Goal: Task Accomplishment & Management: Manage account settings

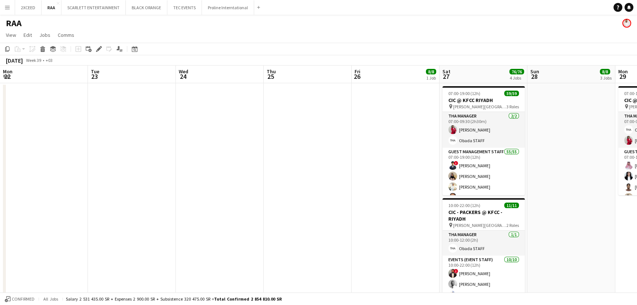
scroll to position [0, 253]
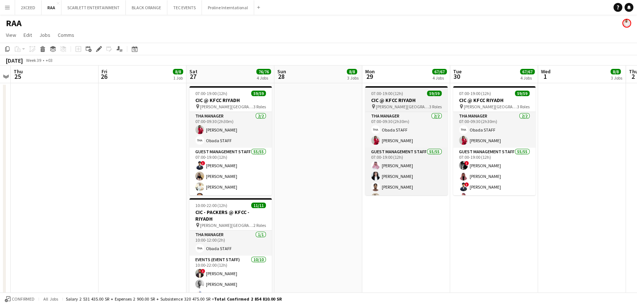
click at [394, 95] on span "07:00-19:00 (12h)" at bounding box center [387, 94] width 32 height 6
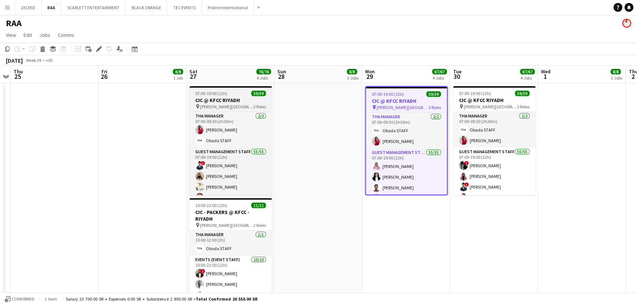
click at [240, 93] on div "07:00-19:00 (12h) 59/59" at bounding box center [231, 94] width 82 height 6
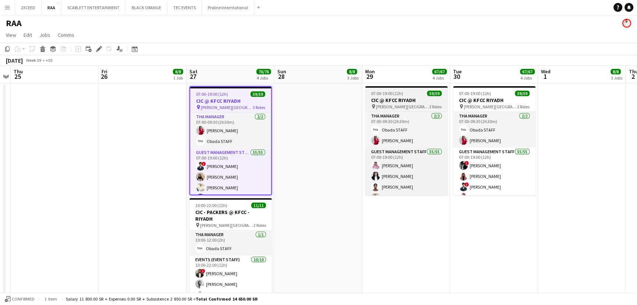
click at [394, 98] on h3 "CIC @ KFCC RIYADH" at bounding box center [406, 100] width 82 height 7
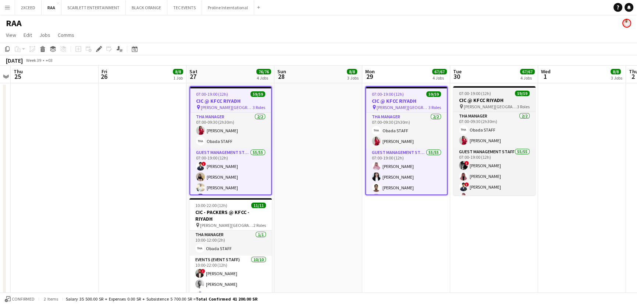
click at [492, 95] on div "07:00-19:00 (12h) 59/59" at bounding box center [494, 94] width 82 height 6
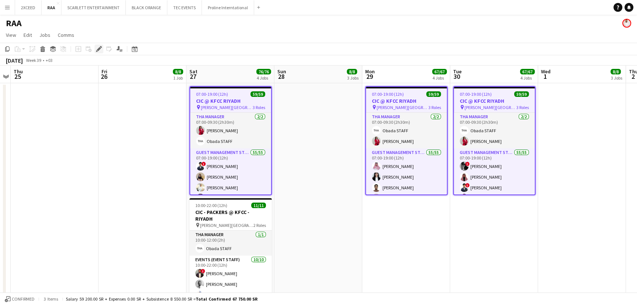
click at [98, 50] on icon at bounding box center [99, 49] width 4 height 4
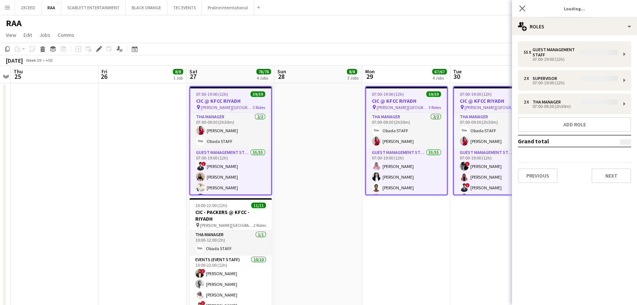
type input "**********"
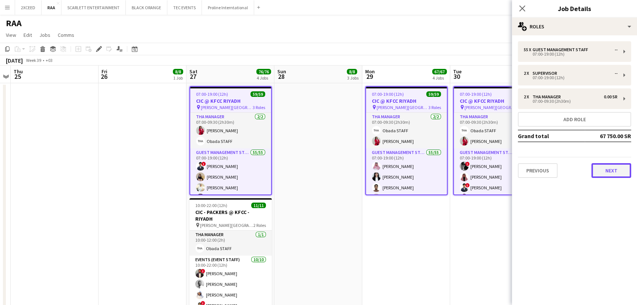
click at [621, 173] on button "Next" at bounding box center [612, 170] width 40 height 15
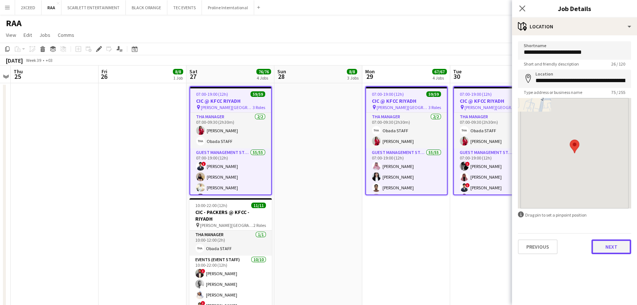
click at [622, 249] on button "Next" at bounding box center [612, 246] width 40 height 15
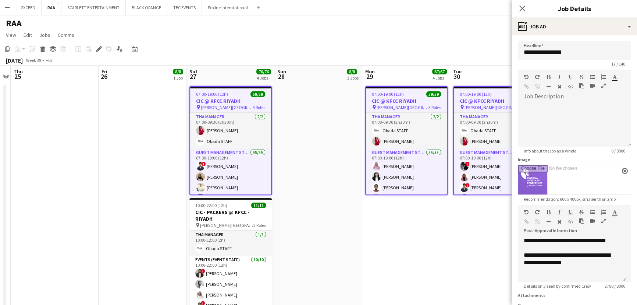
scroll to position [44, 0]
drag, startPoint x: 624, startPoint y: 280, endPoint x: 615, endPoint y: 281, distance: 8.6
click at [624, 304] on div "**********" at bounding box center [572, 271] width 108 height 69
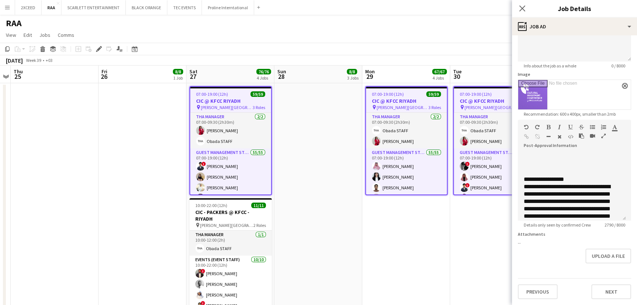
scroll to position [847, 0]
click at [528, 159] on div at bounding box center [572, 162] width 96 height 7
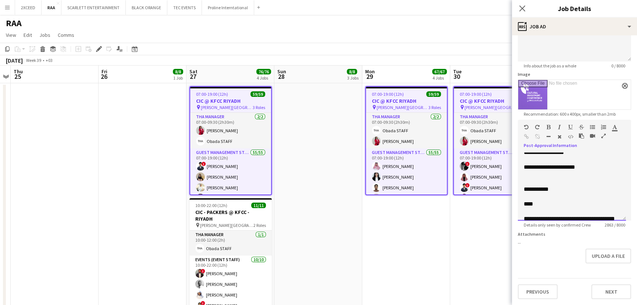
scroll to position [758, 0]
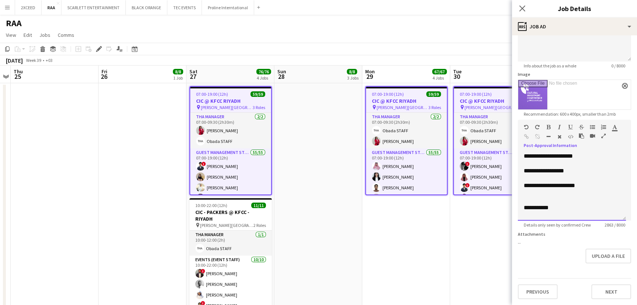
click at [530, 174] on div at bounding box center [572, 177] width 96 height 7
click at [528, 152] on div "**********" at bounding box center [570, 155] width 92 height 7
click at [527, 160] on div at bounding box center [572, 163] width 96 height 7
click at [524, 182] on div at bounding box center [572, 185] width 96 height 7
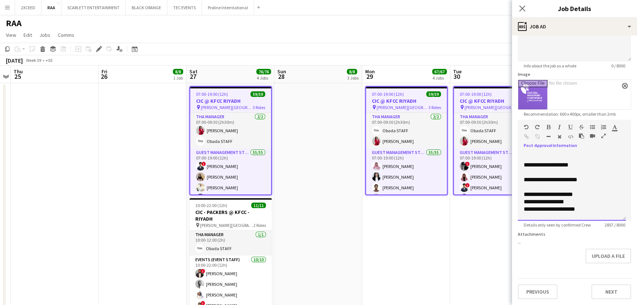
scroll to position [713, 0]
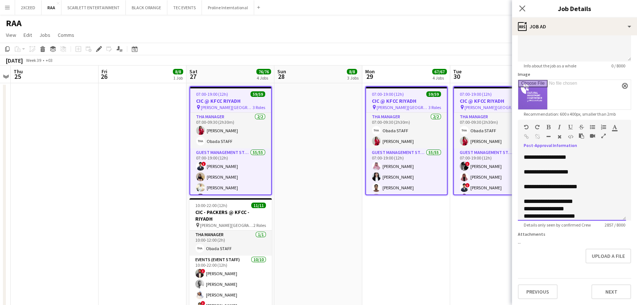
click at [529, 191] on div at bounding box center [572, 193] width 96 height 7
click at [529, 176] on div at bounding box center [572, 179] width 96 height 7
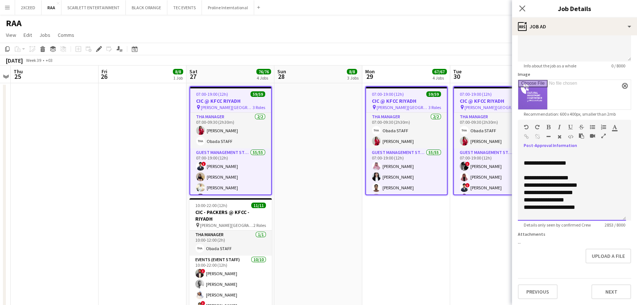
scroll to position [691, 0]
click at [529, 183] on div at bounding box center [572, 186] width 96 height 7
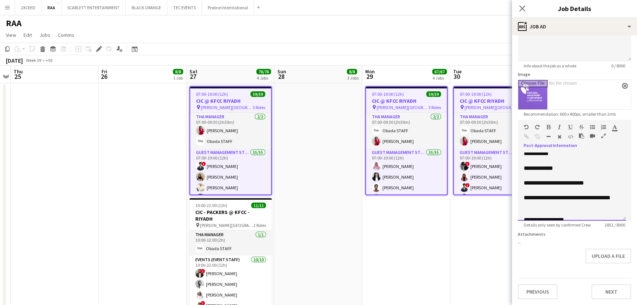
scroll to position [635, 0]
click at [528, 187] on div at bounding box center [572, 190] width 96 height 7
click at [525, 173] on div at bounding box center [572, 176] width 96 height 7
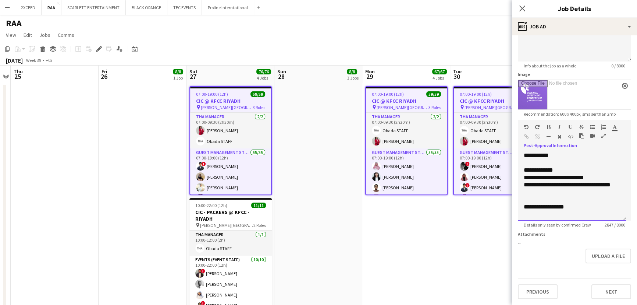
scroll to position [657, 0]
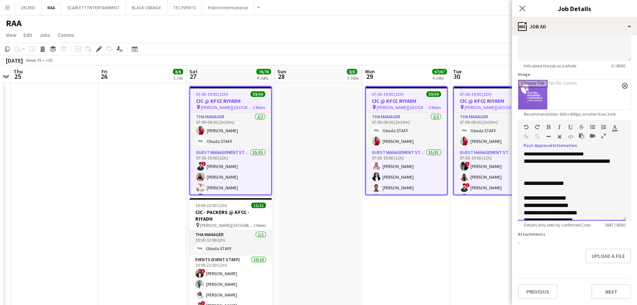
click at [532, 187] on div at bounding box center [572, 190] width 96 height 7
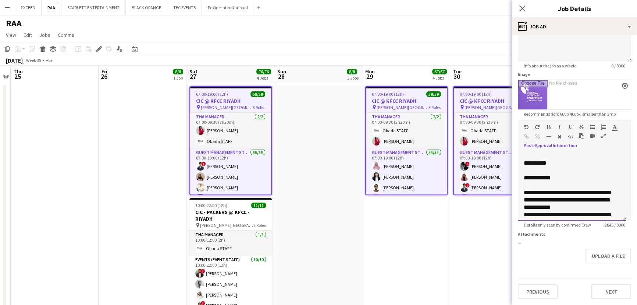
scroll to position [478, 0]
click at [528, 182] on div at bounding box center [572, 185] width 96 height 7
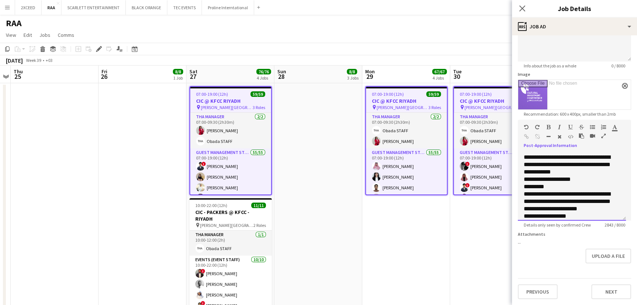
scroll to position [534, 0]
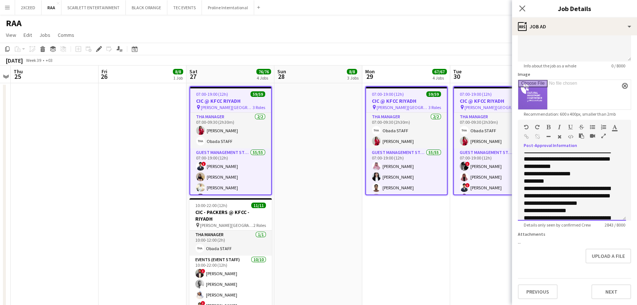
click at [587, 170] on div "**********" at bounding box center [570, 173] width 92 height 7
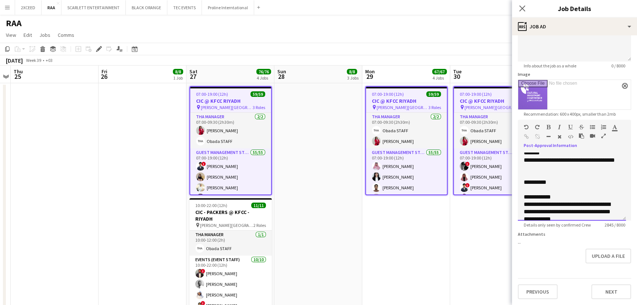
scroll to position [445, 0]
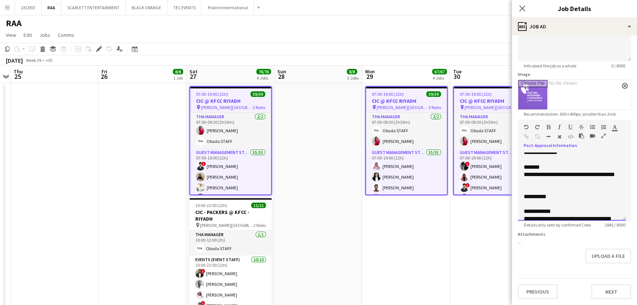
click at [531, 200] on div at bounding box center [572, 203] width 96 height 7
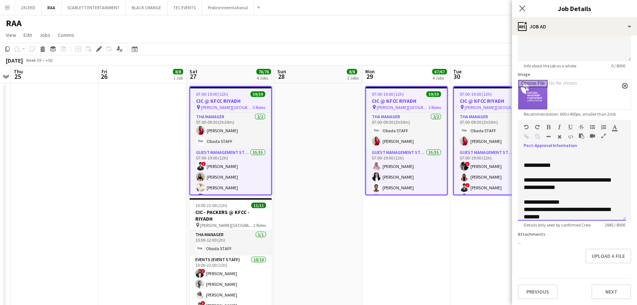
scroll to position [200, 0]
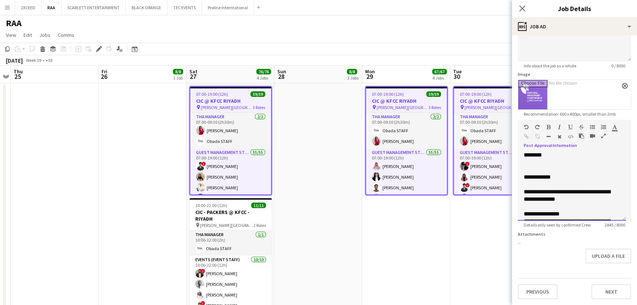
click at [525, 181] on div at bounding box center [572, 184] width 96 height 7
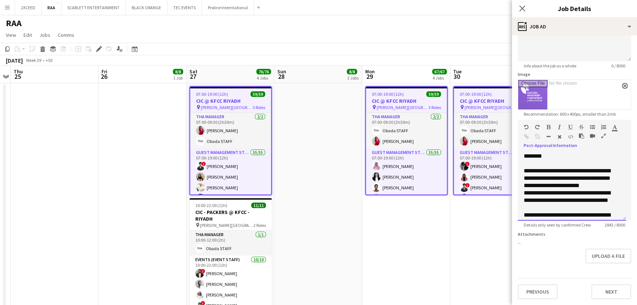
scroll to position [133, 0]
drag, startPoint x: 608, startPoint y: 180, endPoint x: 524, endPoint y: 163, distance: 85.2
click at [524, 167] on div "**********" at bounding box center [570, 178] width 92 height 22
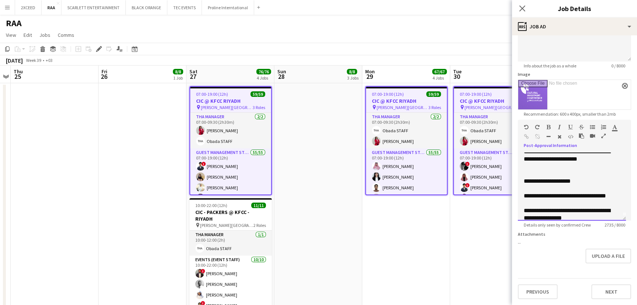
scroll to position [0, 0]
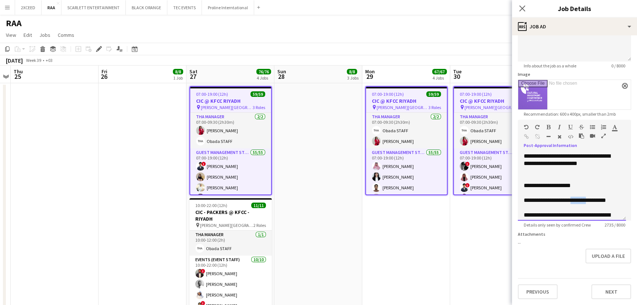
drag, startPoint x: 591, startPoint y: 195, endPoint x: 572, endPoint y: 197, distance: 18.5
click at [572, 197] on div "**********" at bounding box center [570, 200] width 92 height 7
click at [593, 182] on div "**********" at bounding box center [570, 185] width 92 height 7
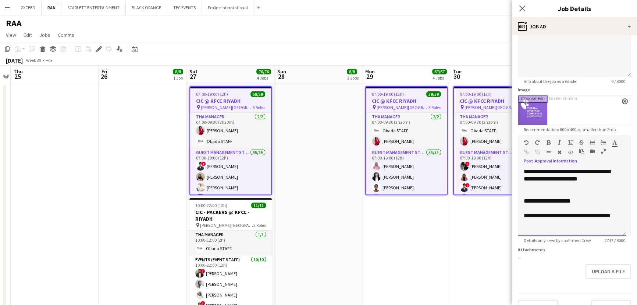
scroll to position [56, 0]
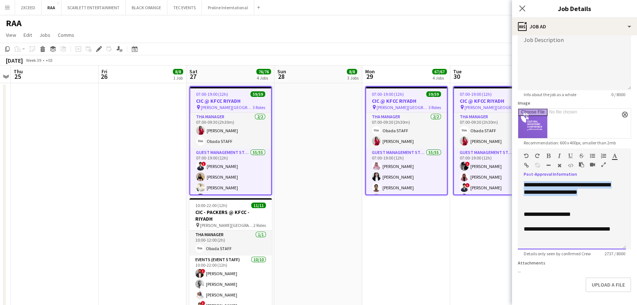
drag, startPoint x: 591, startPoint y: 191, endPoint x: 522, endPoint y: 183, distance: 69.3
click at [522, 183] on div "**********" at bounding box center [572, 215] width 108 height 68
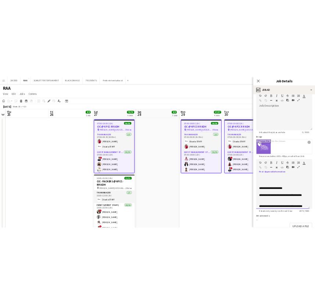
scroll to position [45, 0]
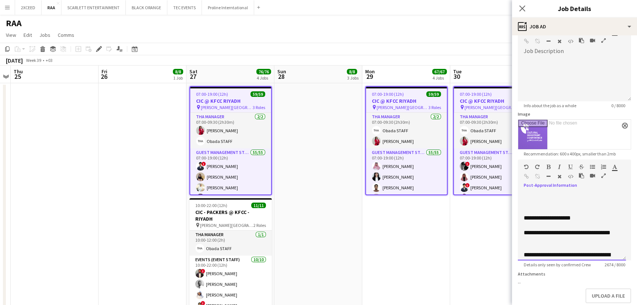
click at [533, 196] on div at bounding box center [570, 195] width 92 height 7
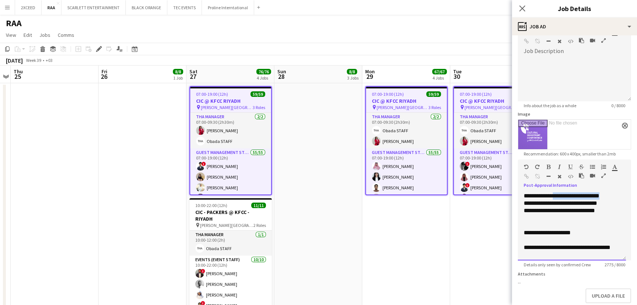
drag, startPoint x: 615, startPoint y: 196, endPoint x: 559, endPoint y: 192, distance: 55.7
click at [559, 192] on div "**********" at bounding box center [570, 195] width 92 height 7
drag, startPoint x: 612, startPoint y: 202, endPoint x: 556, endPoint y: 202, distance: 55.2
click at [556, 202] on div "**********" at bounding box center [570, 202] width 92 height 7
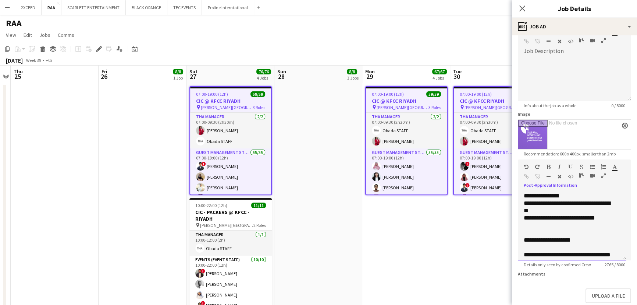
click at [617, 218] on div "**********" at bounding box center [572, 226] width 108 height 68
click at [579, 217] on div "**********" at bounding box center [570, 221] width 92 height 15
click at [569, 223] on div "**********" at bounding box center [570, 221] width 92 height 15
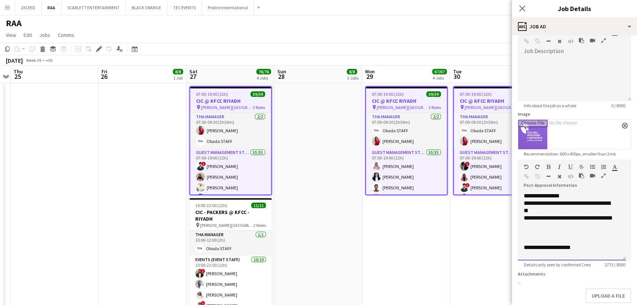
click at [569, 224] on div "**********" at bounding box center [570, 221] width 92 height 15
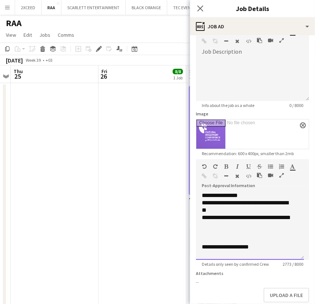
click at [231, 200] on div "**********" at bounding box center [248, 206] width 92 height 15
click at [247, 224] on div "**********" at bounding box center [248, 221] width 92 height 15
click at [275, 226] on div "**********" at bounding box center [248, 221] width 92 height 15
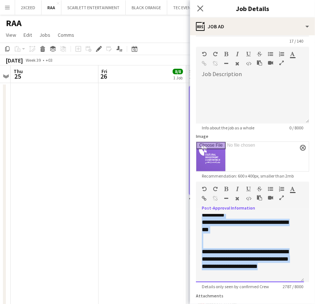
scroll to position [946, 0]
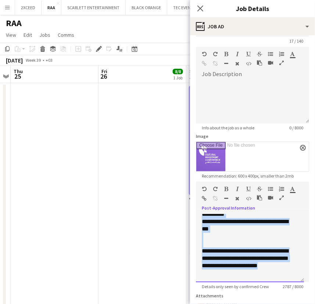
drag, startPoint x: 203, startPoint y: 219, endPoint x: 269, endPoint y: 272, distance: 85.4
click at [269, 272] on div "**********" at bounding box center [250, 249] width 108 height 68
copy div "**********"
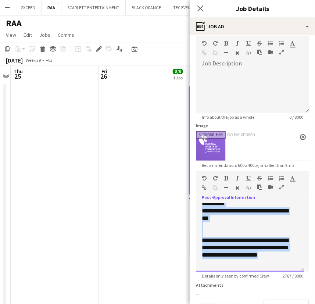
scroll to position [34, 0]
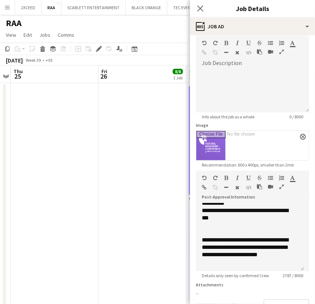
click at [276, 285] on form "**********" at bounding box center [252, 178] width 125 height 343
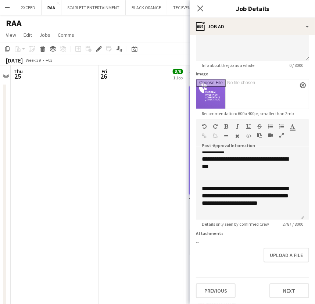
scroll to position [90, 0]
click at [282, 255] on button "Upload a file" at bounding box center [287, 255] width 46 height 15
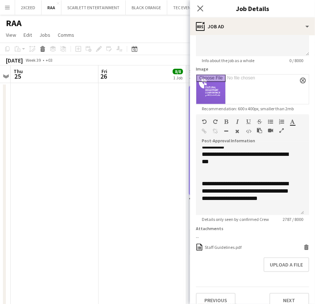
click at [224, 264] on div "Upload a file" at bounding box center [252, 265] width 113 height 15
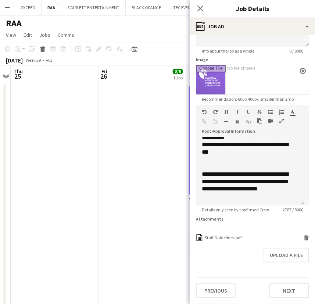
scroll to position [105, 0]
click at [287, 294] on button "Next" at bounding box center [290, 291] width 40 height 15
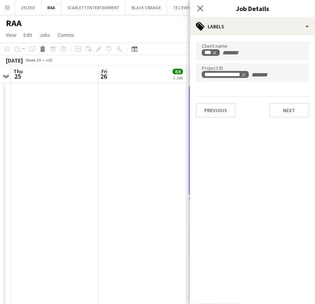
scroll to position [0, 0]
click at [291, 112] on button "Next" at bounding box center [290, 110] width 40 height 15
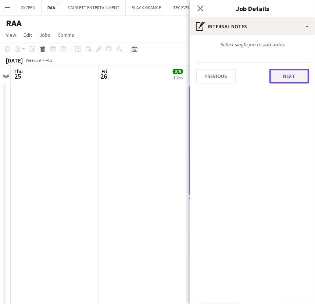
click at [284, 77] on button "Next" at bounding box center [290, 76] width 40 height 15
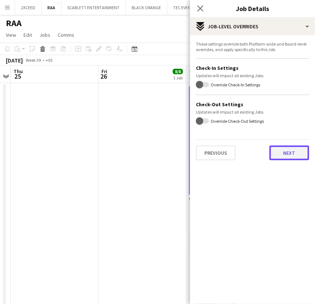
click at [284, 153] on button "Next" at bounding box center [290, 153] width 40 height 15
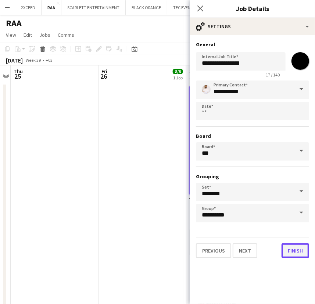
click at [298, 252] on button "Finish" at bounding box center [296, 251] width 28 height 15
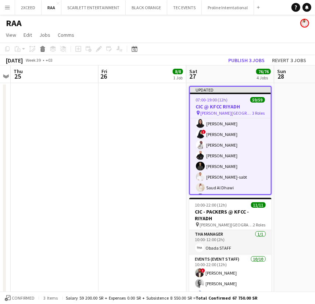
scroll to position [167, 0]
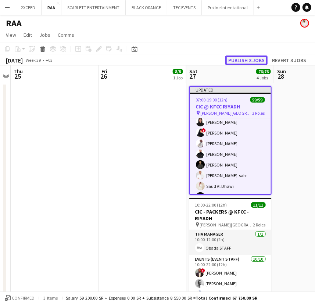
click at [244, 60] on button "Publish 3 jobs" at bounding box center [247, 61] width 42 height 10
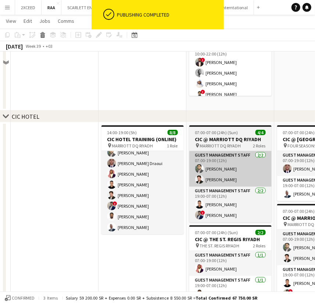
scroll to position [212, 0]
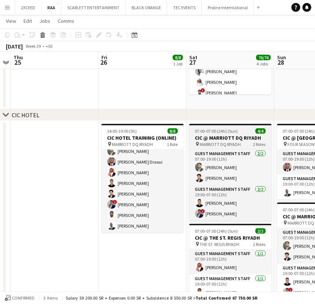
click at [223, 133] on span "07:00-07:00 (24h) (Sun)" at bounding box center [216, 131] width 43 height 6
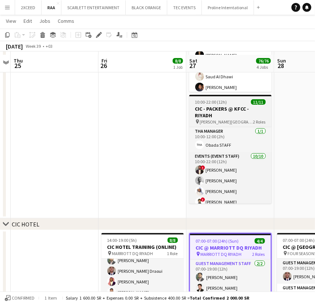
scroll to position [100, 0]
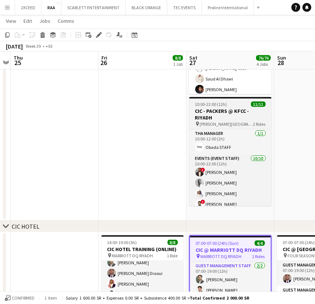
click at [225, 109] on h3 "CIC - PACKERS @ KFCC - RIYADH" at bounding box center [231, 114] width 82 height 13
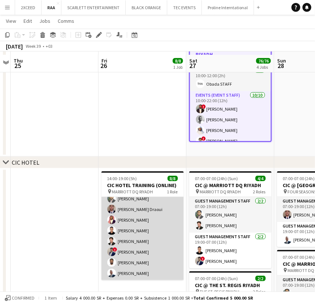
scroll to position [167, 0]
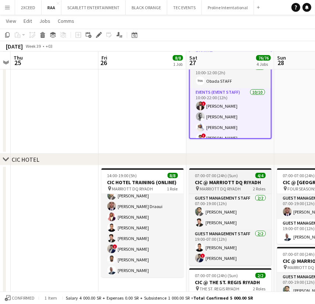
click at [224, 182] on h3 "CIC @ MARRIOTT DQ RIYADH" at bounding box center [231, 182] width 82 height 7
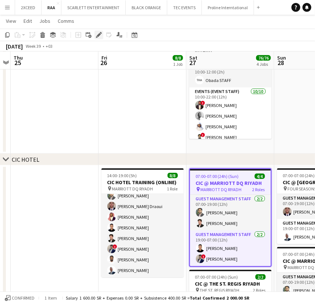
click at [98, 33] on icon "Edit" at bounding box center [99, 35] width 6 height 6
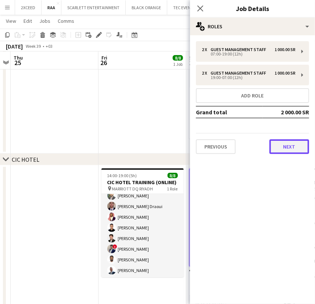
click at [294, 149] on button "Next" at bounding box center [290, 146] width 40 height 15
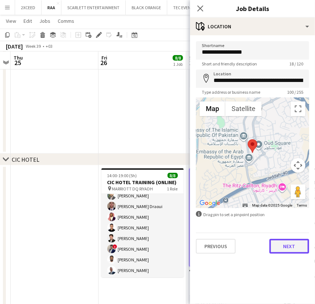
click at [293, 248] on button "Next" at bounding box center [290, 246] width 40 height 15
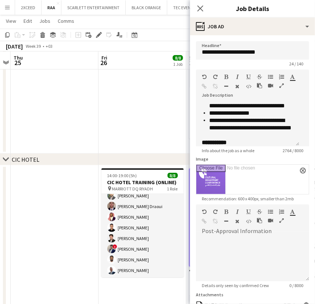
scroll to position [535, 0]
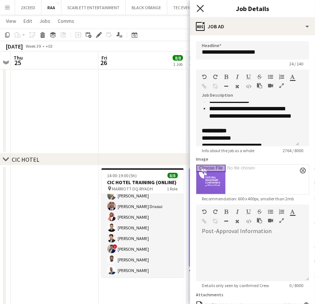
click at [203, 10] on icon "Close pop-in" at bounding box center [200, 8] width 7 height 7
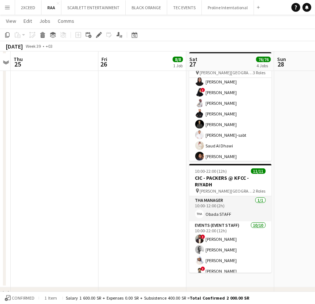
scroll to position [0, 0]
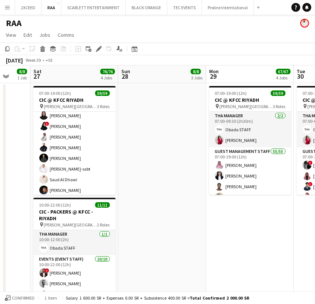
drag, startPoint x: 148, startPoint y: 250, endPoint x: 14, endPoint y: 244, distance: 134.8
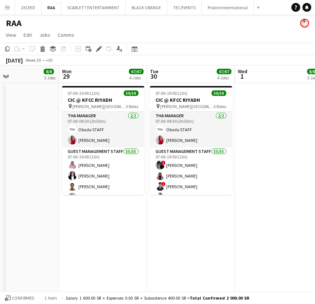
drag, startPoint x: 206, startPoint y: 242, endPoint x: 70, endPoint y: 224, distance: 137.4
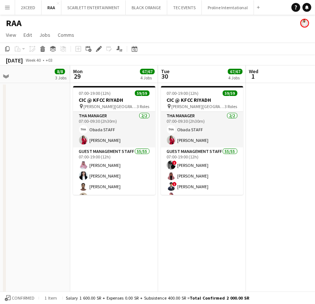
drag, startPoint x: 257, startPoint y: 230, endPoint x: 365, endPoint y: 213, distance: 109.9
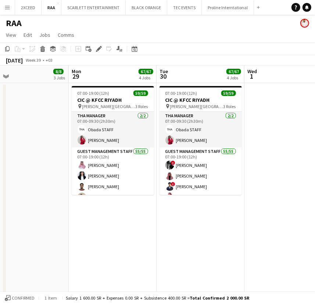
drag, startPoint x: 153, startPoint y: 227, endPoint x: 240, endPoint y: 228, distance: 86.5
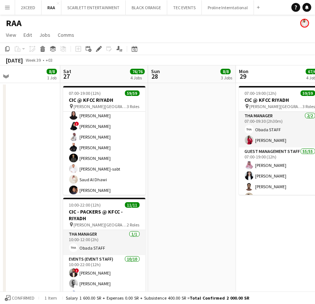
scroll to position [0, 195]
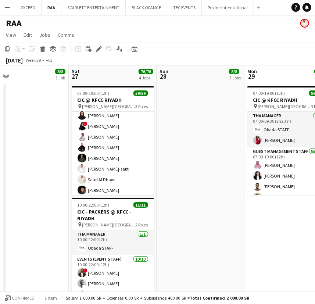
drag, startPoint x: 156, startPoint y: 226, endPoint x: 244, endPoint y: 226, distance: 87.6
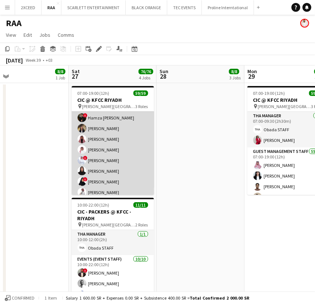
scroll to position [111, 0]
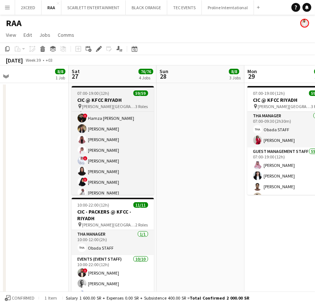
click at [124, 100] on h3 "CIC @ KFCC RIYADH" at bounding box center [113, 100] width 82 height 7
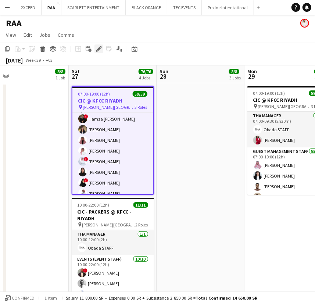
click at [96, 46] on icon "Edit" at bounding box center [99, 49] width 6 height 6
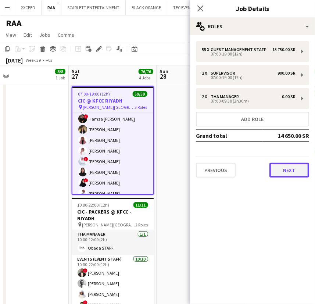
click at [293, 167] on button "Next" at bounding box center [290, 170] width 40 height 15
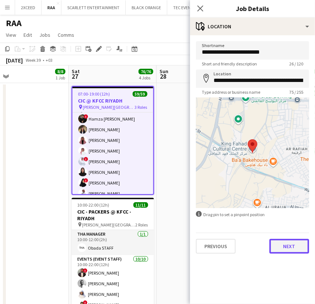
click at [291, 248] on button "Next" at bounding box center [290, 246] width 40 height 15
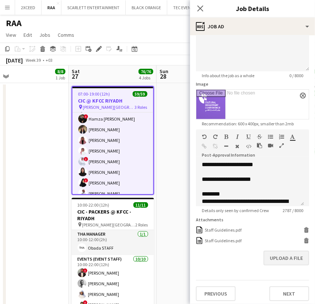
scroll to position [78, 0]
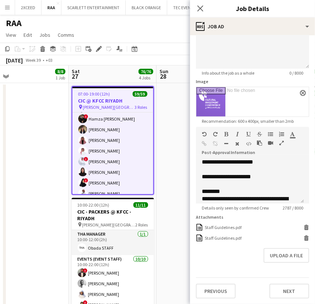
click at [305, 230] on form "**********" at bounding box center [252, 131] width 125 height 335
click at [304, 227] on icon at bounding box center [306, 226] width 5 height 2
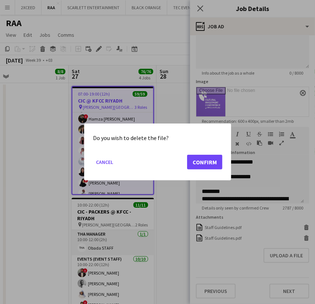
click at [182, 95] on div at bounding box center [157, 152] width 315 height 304
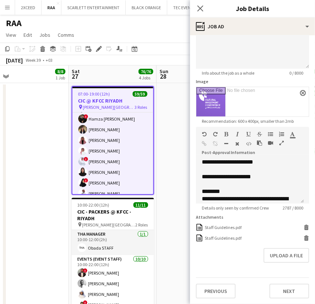
click at [200, 0] on div "Close pop-in" at bounding box center [200, 8] width 21 height 17
click at [200, 6] on icon "Close pop-in" at bounding box center [200, 8] width 7 height 7
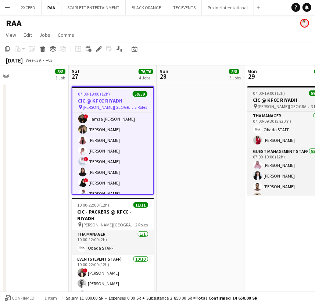
click at [264, 99] on h3 "CIC @ KFCC RIYADH" at bounding box center [289, 100] width 82 height 7
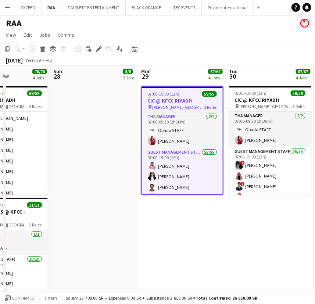
drag, startPoint x: 252, startPoint y: 247, endPoint x: 146, endPoint y: 247, distance: 106.0
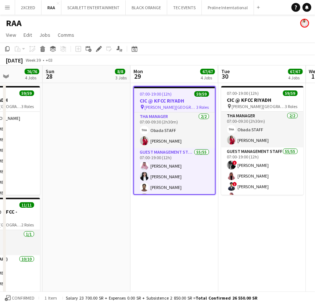
scroll to position [0, 319]
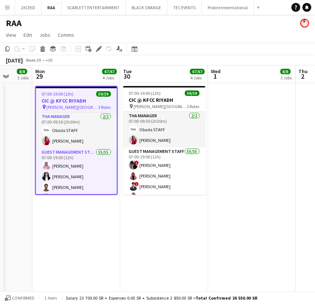
drag, startPoint x: 244, startPoint y: 232, endPoint x: 138, endPoint y: 228, distance: 106.1
click at [98, 50] on icon at bounding box center [99, 49] width 4 height 4
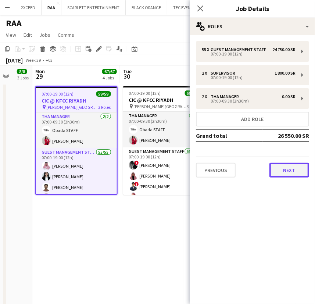
click at [291, 170] on button "Next" at bounding box center [290, 170] width 40 height 15
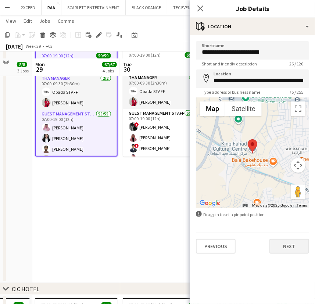
scroll to position [44, 0]
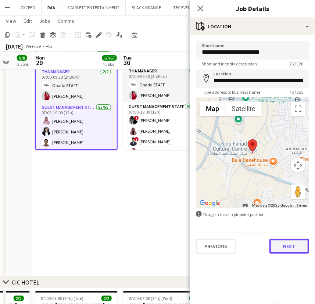
click at [290, 245] on button "Next" at bounding box center [290, 246] width 40 height 15
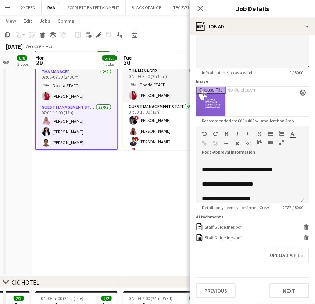
scroll to position [83, 0]
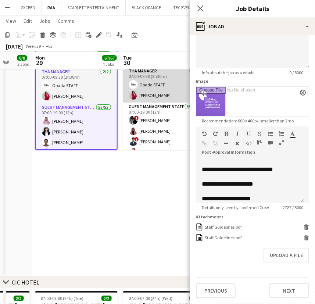
click at [151, 74] on app-card-role "THA Manager [DATE] 07:00-09:30 (2h30m) Obada STAFF [PERSON_NAME]" at bounding box center [164, 85] width 82 height 36
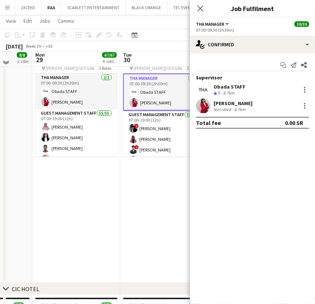
scroll to position [0, 0]
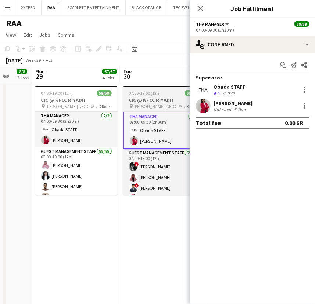
click at [150, 99] on h3 "CIC @ KFCC RIYADH" at bounding box center [164, 100] width 82 height 7
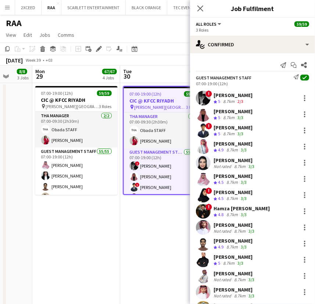
click at [99, 49] on icon at bounding box center [99, 49] width 4 height 4
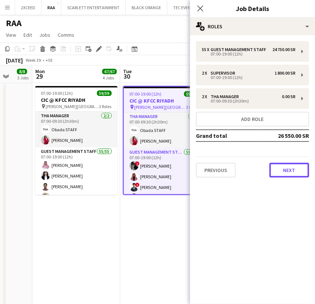
click at [308, 168] on button "Next" at bounding box center [290, 170] width 40 height 15
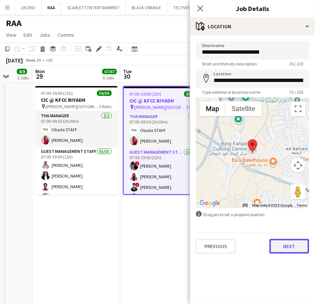
click at [296, 252] on button "Next" at bounding box center [290, 246] width 40 height 15
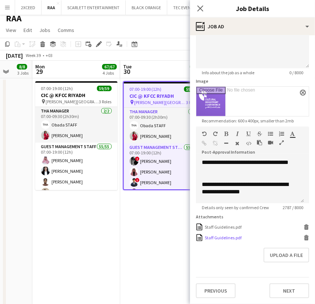
scroll to position [11, 0]
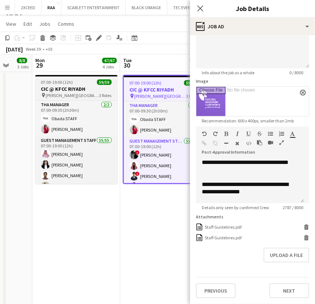
click at [73, 81] on span "07:00-19:00 (12h)" at bounding box center [57, 82] width 32 height 6
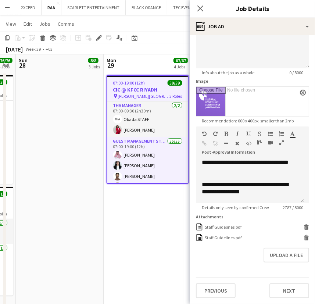
drag, startPoint x: 67, startPoint y: 221, endPoint x: 138, endPoint y: 218, distance: 70.7
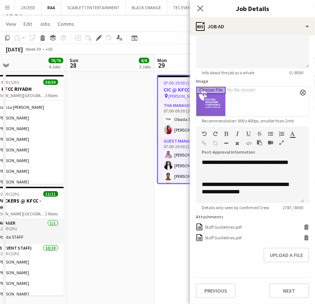
scroll to position [0, 150]
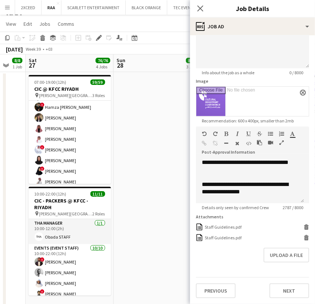
drag, startPoint x: 66, startPoint y: 211, endPoint x: 153, endPoint y: 212, distance: 87.2
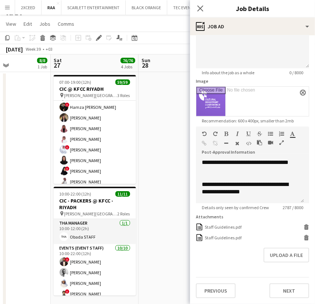
scroll to position [0, 192]
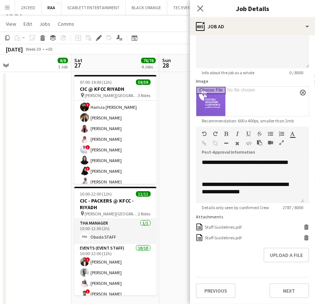
drag, startPoint x: 17, startPoint y: 185, endPoint x: 63, endPoint y: 182, distance: 46.1
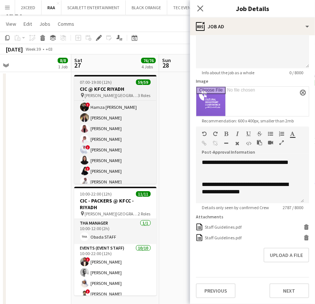
click at [109, 83] on span "07:00-19:00 (12h)" at bounding box center [96, 82] width 32 height 6
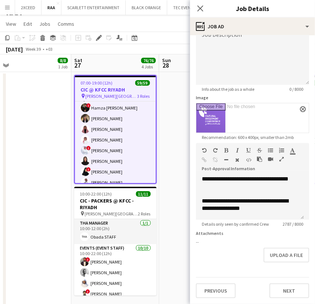
scroll to position [66, 0]
click at [115, 88] on h3 "CIC @ KFCC RIYADH" at bounding box center [115, 89] width 81 height 7
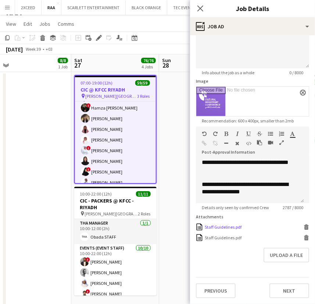
click at [304, 225] on icon "Delete" at bounding box center [307, 227] width 6 height 6
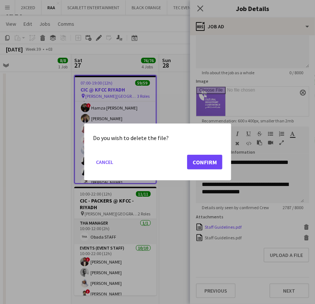
scroll to position [0, 0]
click at [204, 161] on button "Confirm" at bounding box center [204, 162] width 35 height 15
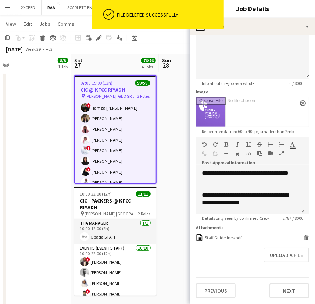
scroll to position [72, 0]
click at [176, 83] on app-date-cell at bounding box center [203, 191] width 88 height 238
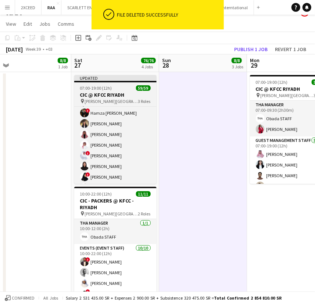
click at [125, 88] on div "07:00-19:00 (12h) 59/59" at bounding box center [115, 88] width 82 height 6
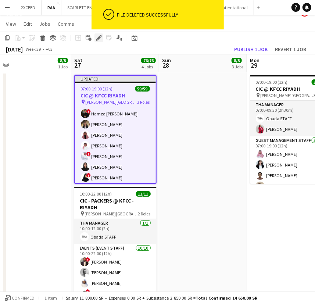
click at [99, 39] on icon at bounding box center [99, 38] width 4 height 4
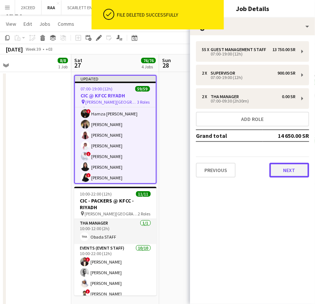
click at [289, 171] on button "Next" at bounding box center [290, 170] width 40 height 15
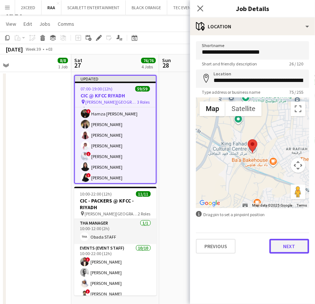
click at [291, 249] on button "Next" at bounding box center [290, 246] width 40 height 15
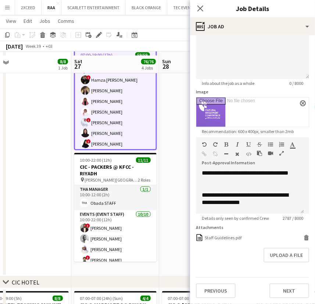
scroll to position [55, 0]
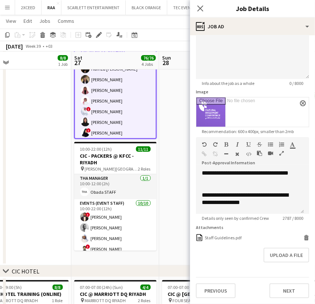
click at [187, 227] on app-date-cell at bounding box center [203, 146] width 88 height 238
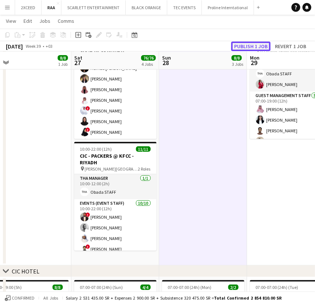
click at [247, 44] on button "Publish 1 job" at bounding box center [250, 47] width 39 height 10
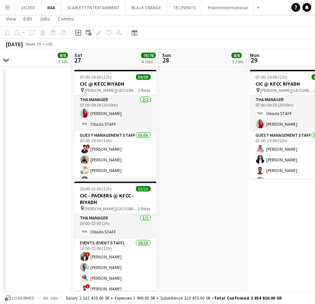
scroll to position [0, 0]
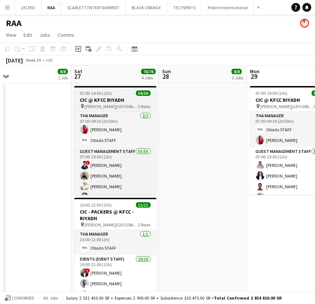
click at [124, 92] on div "07:00-19:00 (12h) 59/59" at bounding box center [115, 94] width 82 height 6
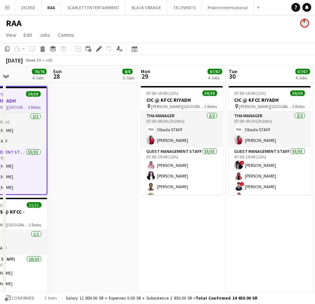
scroll to position [0, 304]
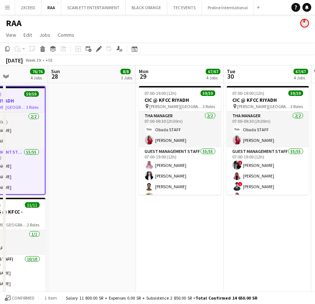
drag, startPoint x: 243, startPoint y: 233, endPoint x: 132, endPoint y: 219, distance: 112.0
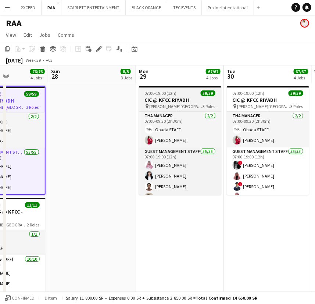
click at [195, 90] on app-job-card "07:00-19:00 (12h) 59/59 CIC @ KFCC RIYADH pin [PERSON_NAME][GEOGRAPHIC_DATA] 3 …" at bounding box center [180, 140] width 82 height 109
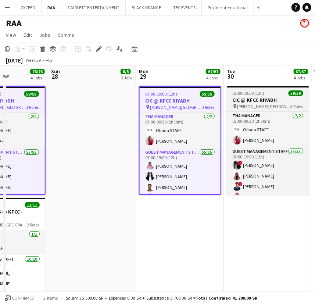
click at [266, 98] on h3 "CIC @ KFCC RIYADH" at bounding box center [268, 100] width 82 height 7
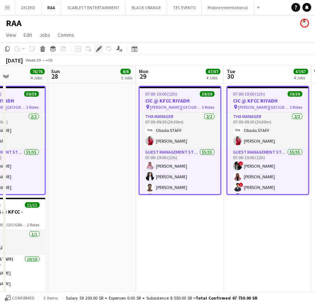
click at [102, 51] on div "Edit" at bounding box center [99, 49] width 9 height 9
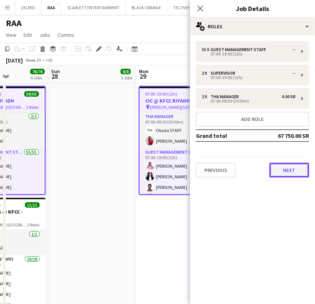
click at [293, 173] on button "Next" at bounding box center [290, 170] width 40 height 15
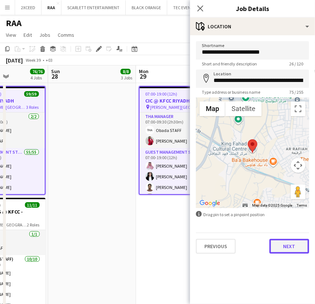
click at [291, 243] on button "Next" at bounding box center [290, 246] width 40 height 15
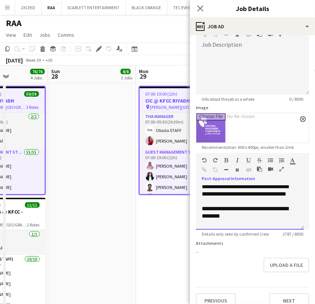
scroll to position [188, 0]
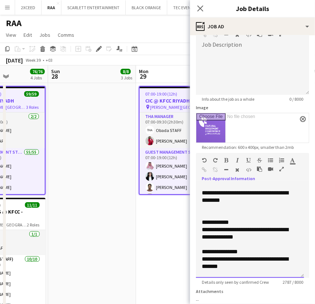
drag, startPoint x: 301, startPoint y: 228, endPoint x: 305, endPoint y: 301, distance: 72.9
click at [305, 301] on form "**********" at bounding box center [252, 173] width 125 height 367
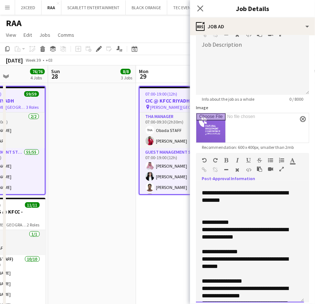
click at [211, 231] on div "**********" at bounding box center [248, 233] width 92 height 15
click at [238, 236] on div "**********" at bounding box center [248, 233] width 92 height 15
click at [251, 231] on div "**********" at bounding box center [248, 233] width 92 height 15
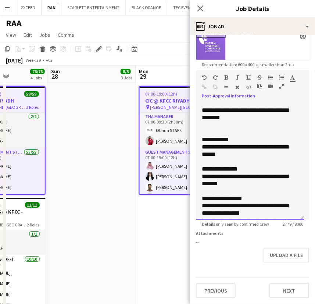
scroll to position [137, 0]
click at [280, 295] on button "Next" at bounding box center [290, 291] width 40 height 15
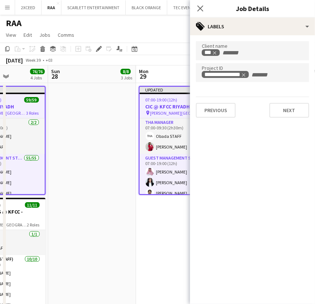
scroll to position [0, 0]
click at [298, 113] on button "Next" at bounding box center [290, 110] width 40 height 15
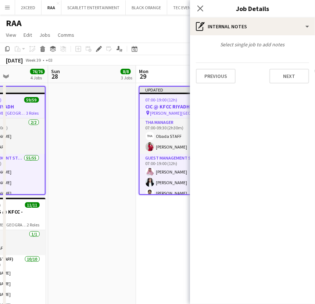
click at [161, 255] on app-date-cell "Updated 07:00-19:00 (12h) 59/59 CIC @ KFCC RIYADH pin [PERSON_NAME][GEOGRAPHIC_…" at bounding box center [180, 202] width 88 height 238
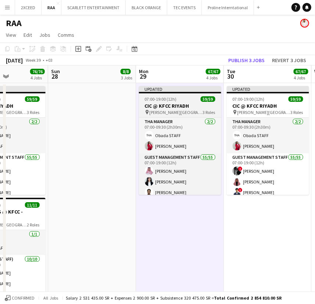
click at [190, 88] on div "Updated" at bounding box center [180, 89] width 82 height 6
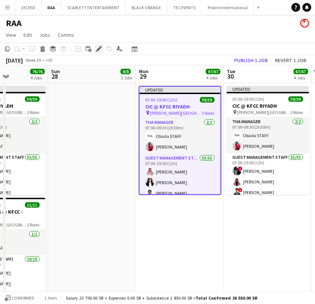
click at [97, 52] on icon at bounding box center [97, 51] width 2 height 2
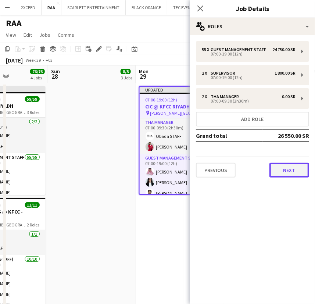
click at [293, 167] on button "Next" at bounding box center [290, 170] width 40 height 15
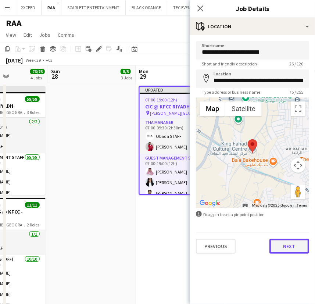
click at [290, 250] on button "Next" at bounding box center [290, 246] width 40 height 15
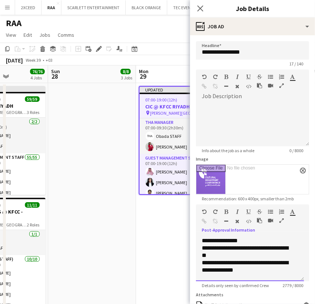
click at [261, 262] on div "**********" at bounding box center [248, 266] width 92 height 15
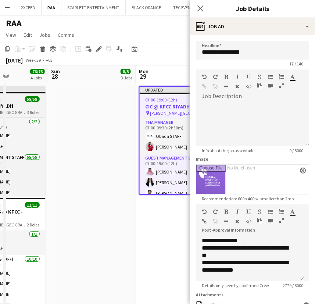
click at [16, 97] on div "07:00-19:00 (12h) 59/59" at bounding box center [4, 99] width 82 height 6
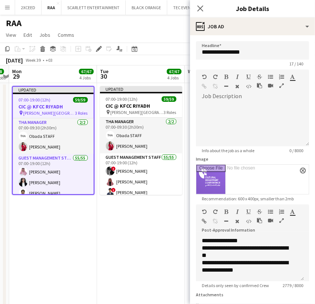
drag, startPoint x: 168, startPoint y: 222, endPoint x: 42, endPoint y: 209, distance: 126.6
click at [42, 209] on app-date-cell "Updated 07:00-19:00 (12h) 59/59 CIC @ KFCC RIYADH pin [PERSON_NAME][GEOGRAPHIC_…" at bounding box center [53, 202] width 88 height 238
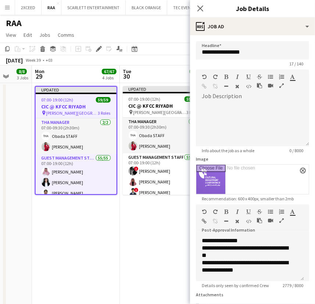
scroll to position [0, 235]
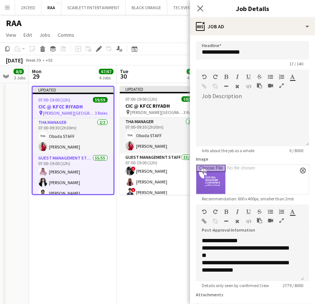
drag, startPoint x: 42, startPoint y: 209, endPoint x: 61, endPoint y: 214, distance: 19.9
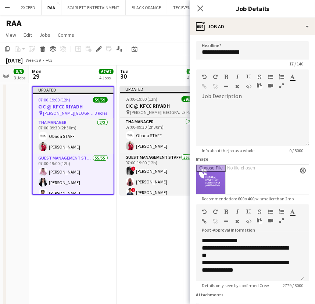
click at [161, 103] on h3 "CIC @ KFCC RIYADH" at bounding box center [161, 106] width 82 height 7
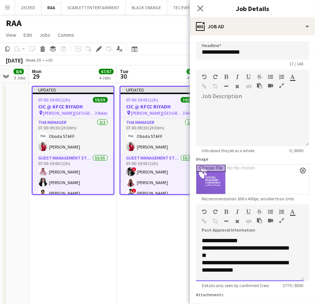
click at [262, 263] on div "**********" at bounding box center [248, 266] width 92 height 15
copy div "****"
click at [243, 270] on div "**********" at bounding box center [248, 266] width 92 height 15
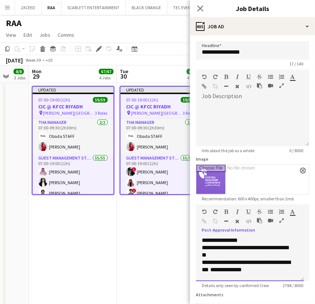
click at [269, 262] on div "**********" at bounding box center [248, 270] width 92 height 22
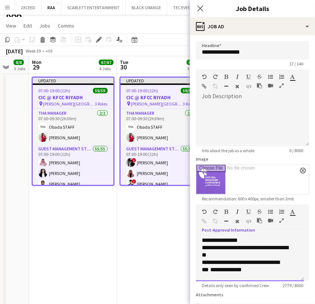
scroll to position [66, 0]
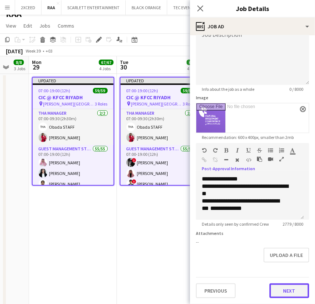
click at [284, 292] on button "Next" at bounding box center [290, 291] width 40 height 15
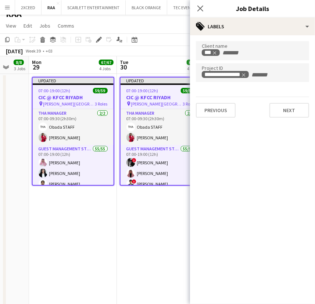
scroll to position [0, 0]
click at [293, 105] on button "Next" at bounding box center [290, 110] width 40 height 15
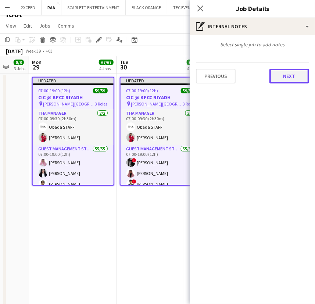
click at [298, 77] on button "Next" at bounding box center [290, 76] width 40 height 15
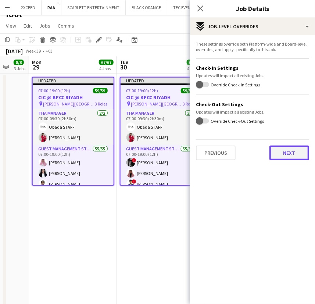
click at [294, 149] on button "Next" at bounding box center [290, 153] width 40 height 15
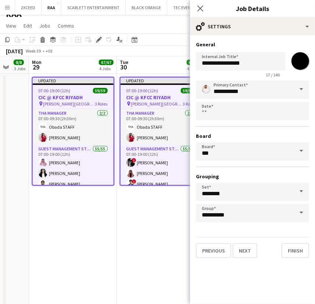
click at [158, 247] on app-date-cell "Updated 07:00-19:00 (12h) 59/59 CIC @ KFCC RIYADH pin [PERSON_NAME][GEOGRAPHIC_…" at bounding box center [161, 193] width 88 height 238
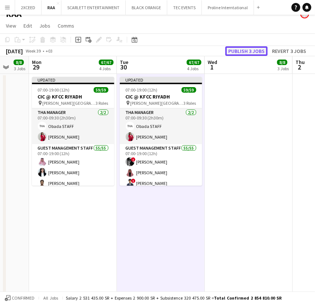
click at [258, 50] on button "Publish 3 jobs" at bounding box center [247, 51] width 42 height 10
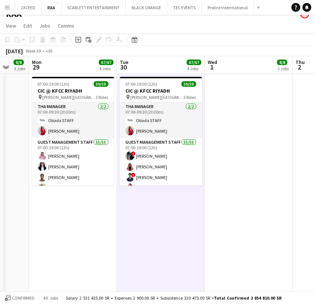
click at [66, 232] on app-date-cell "07:00-19:00 (12h) 59/59 CIC @ KFCC RIYADH pin [PERSON_NAME][GEOGRAPHIC_DATA] 3 …" at bounding box center [73, 193] width 88 height 238
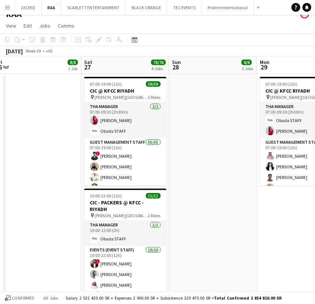
drag, startPoint x: 74, startPoint y: 228, endPoint x: 300, endPoint y: 226, distance: 226.3
